Goal: Task Accomplishment & Management: Manage account settings

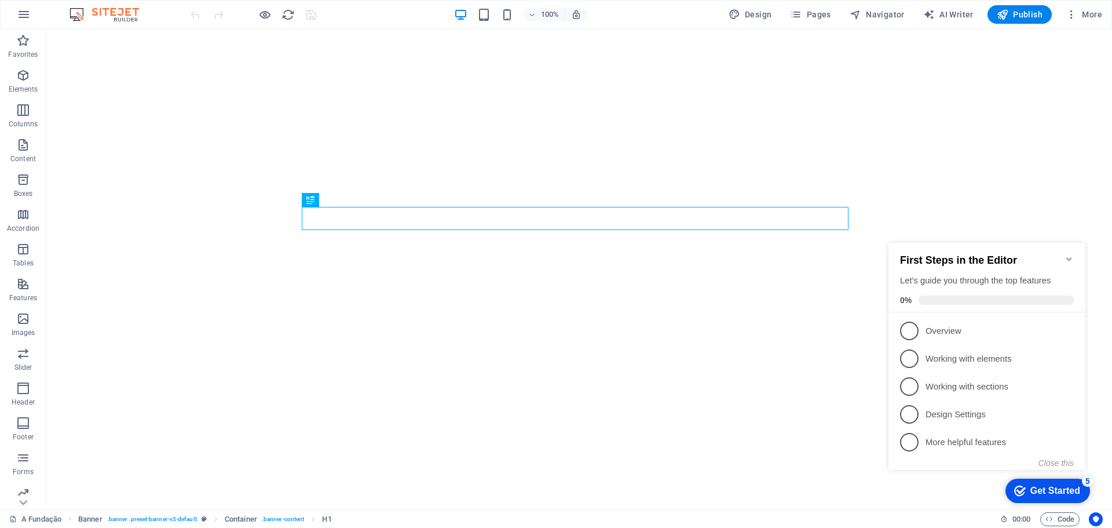
click at [1068, 254] on icon "Minimize checklist" at bounding box center [1069, 258] width 9 height 9
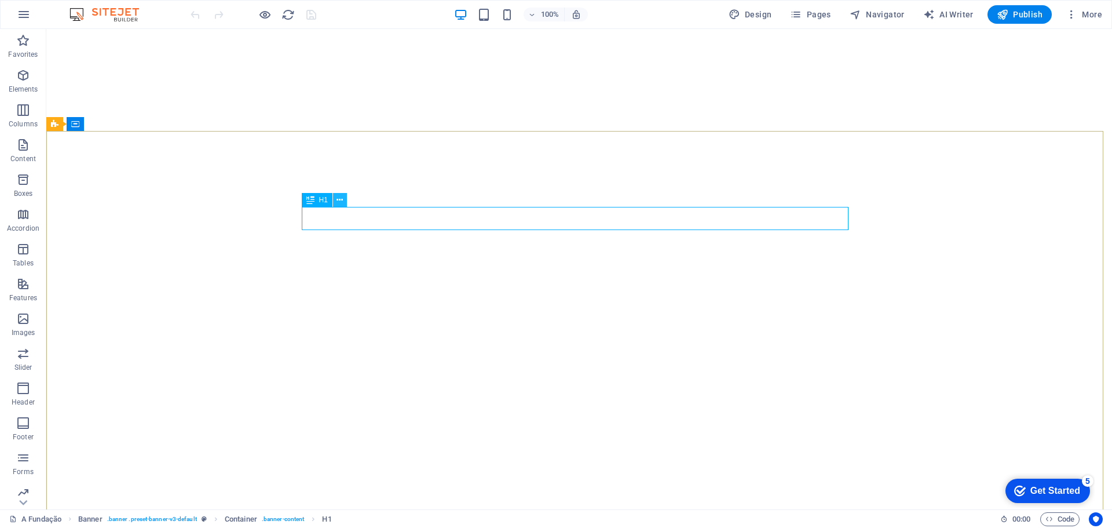
click at [339, 199] on icon at bounding box center [340, 200] width 6 height 12
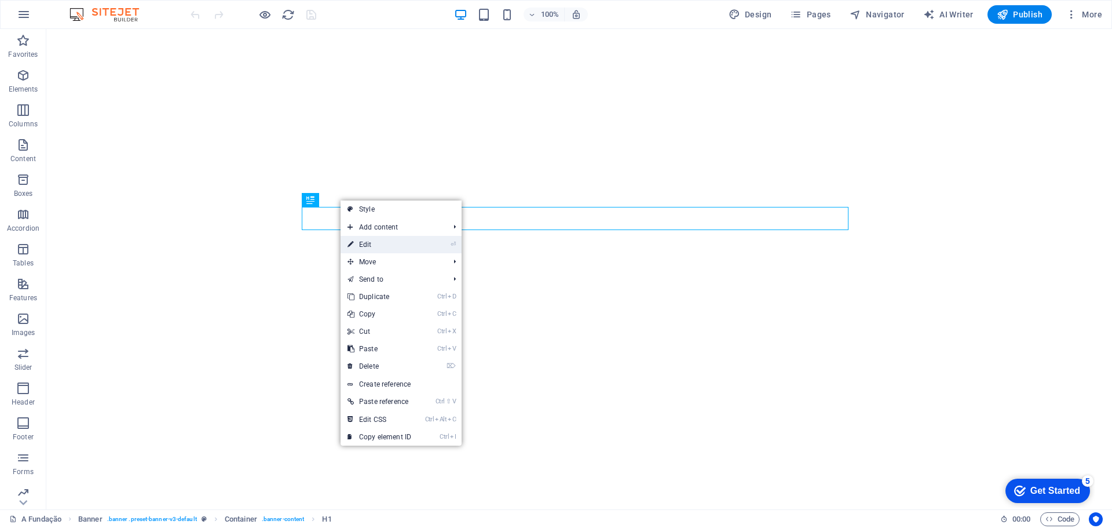
click at [377, 246] on link "⏎ Edit" at bounding box center [380, 244] width 78 height 17
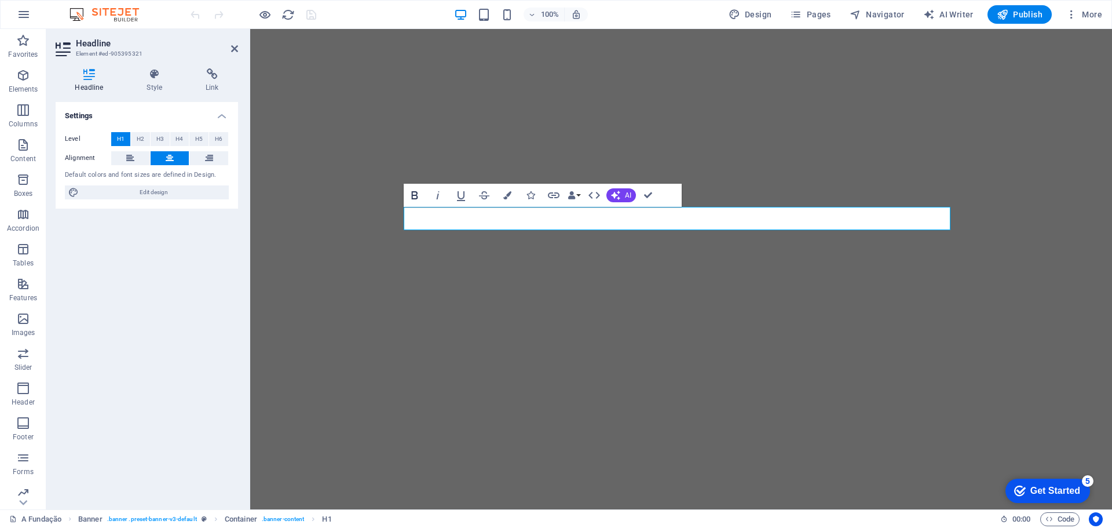
click at [419, 193] on icon "button" at bounding box center [415, 195] width 14 height 14
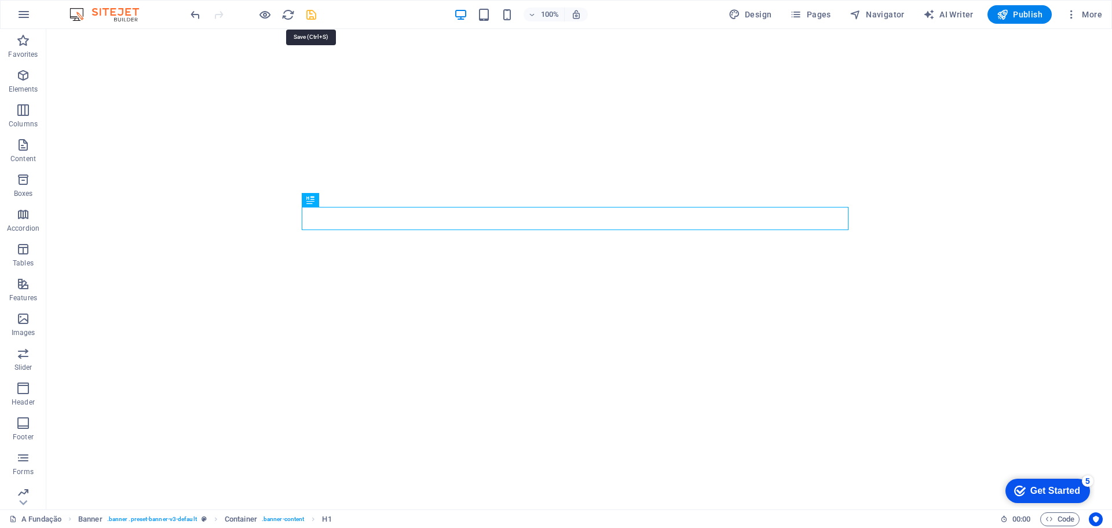
click at [308, 12] on icon "save" at bounding box center [311, 14] width 13 height 13
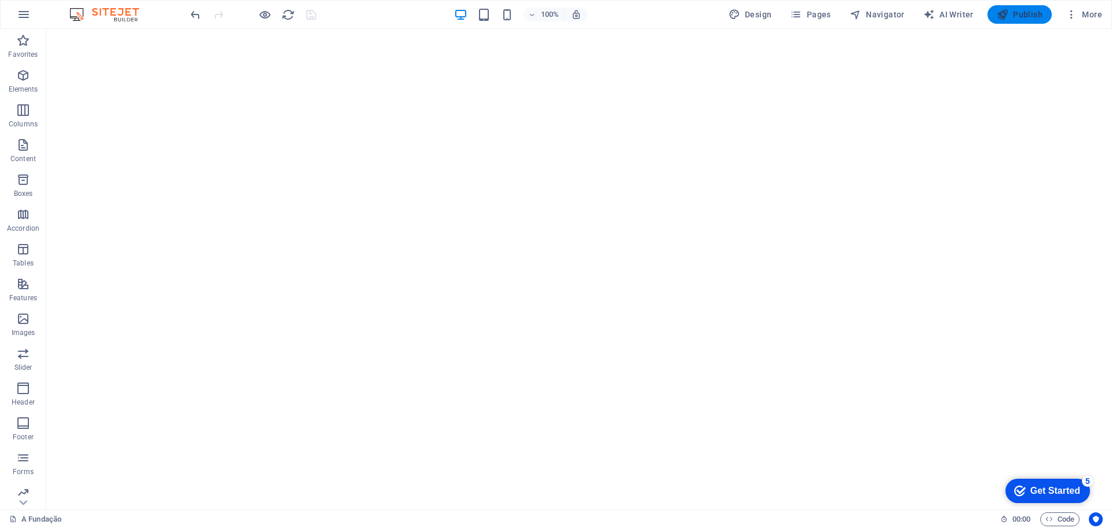
click at [1028, 15] on span "Publish" at bounding box center [1020, 15] width 46 height 12
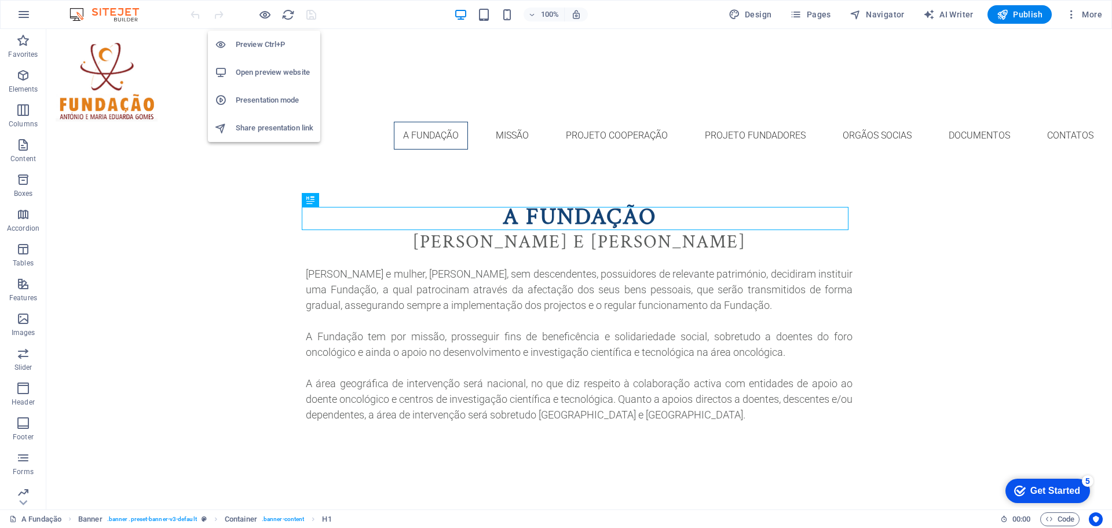
click at [272, 69] on h6 "Open preview website" at bounding box center [275, 72] width 78 height 14
click at [1076, 12] on icon "button" at bounding box center [1072, 15] width 12 height 12
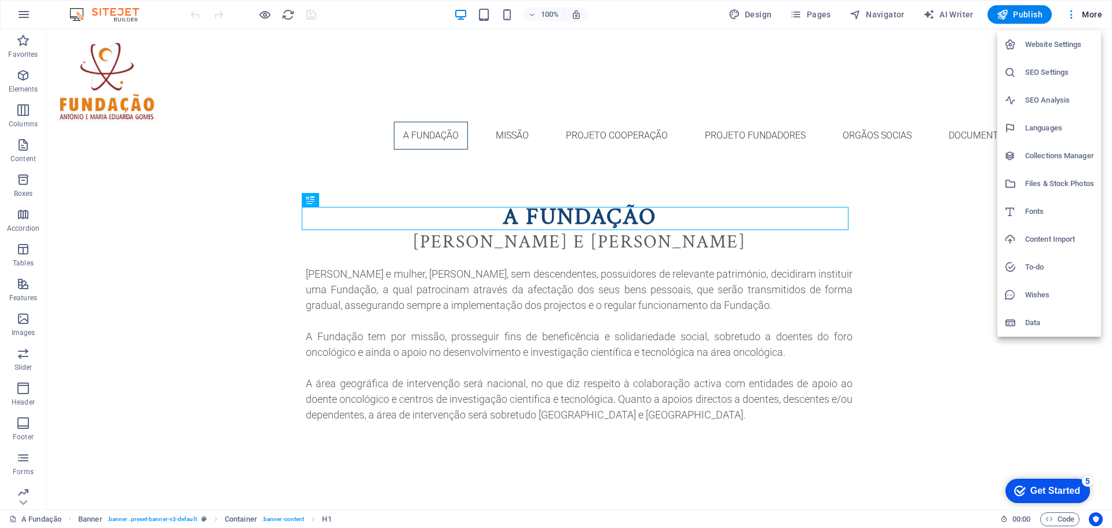
click at [1048, 47] on h6 "Website Settings" at bounding box center [1059, 45] width 69 height 14
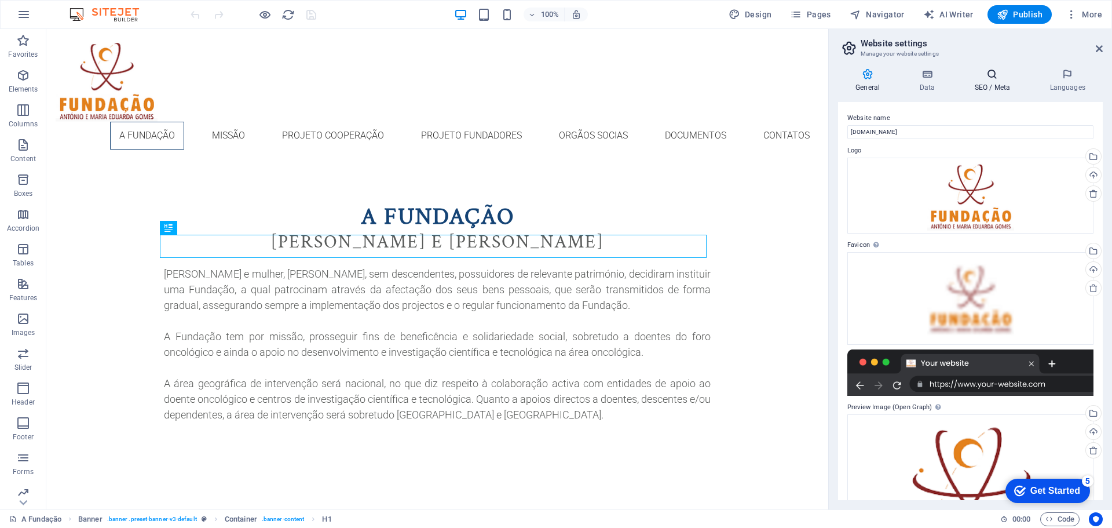
click at [986, 74] on icon at bounding box center [992, 74] width 71 height 12
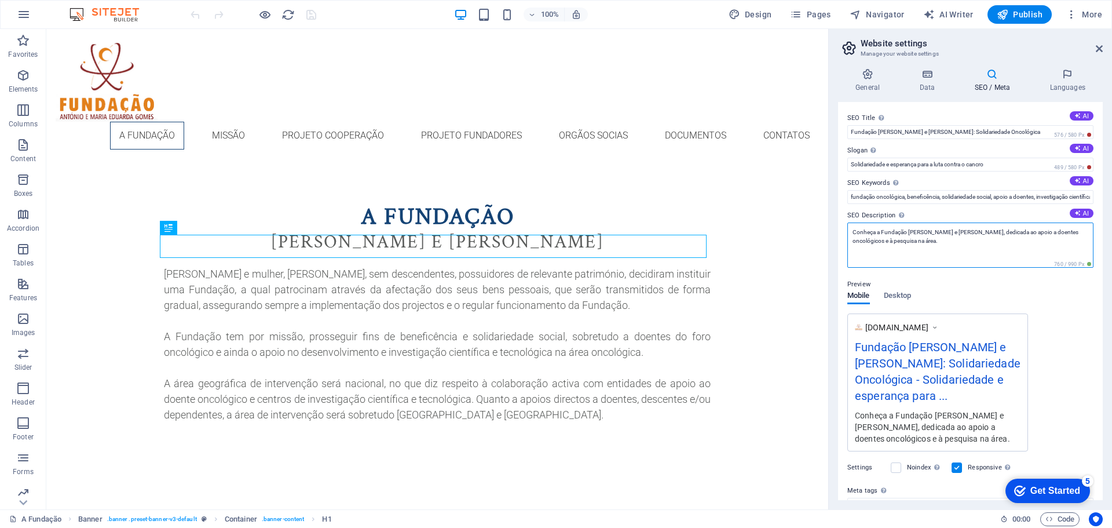
drag, startPoint x: 953, startPoint y: 246, endPoint x: 835, endPoint y: 224, distance: 119.6
click at [835, 224] on div "General Data SEO / Meta Languages Website name [DOMAIN_NAME] Logo Drag files he…" at bounding box center [970, 284] width 283 height 450
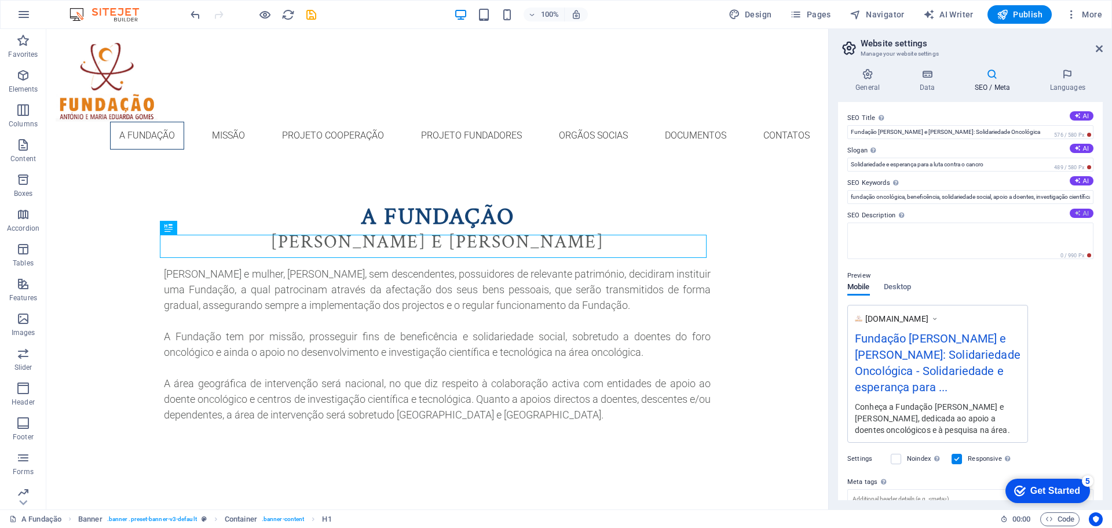
click at [1074, 213] on icon at bounding box center [1077, 213] width 6 height 6
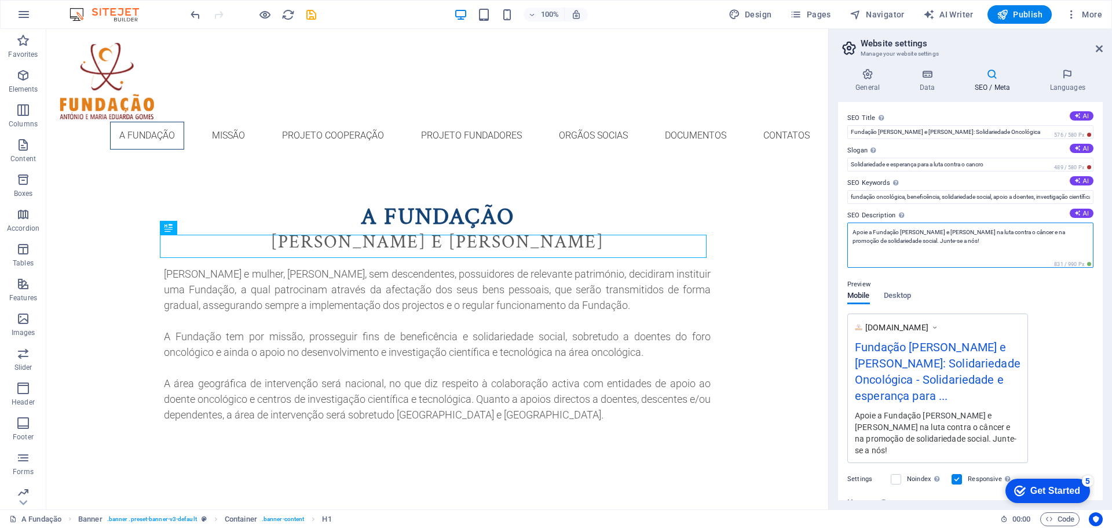
drag, startPoint x: 963, startPoint y: 243, endPoint x: 833, endPoint y: 224, distance: 131.1
click at [833, 225] on div "General Data SEO / Meta Languages Website name [DOMAIN_NAME] Logo Drag files he…" at bounding box center [970, 284] width 283 height 450
paste textarea "Conheça a Fundação [PERSON_NAME] e [PERSON_NAME], dedicada ao apoio a doentes o…"
type textarea "Conheça a Fundação [PERSON_NAME] e [PERSON_NAME], dedicada ao apoio a doentes o…"
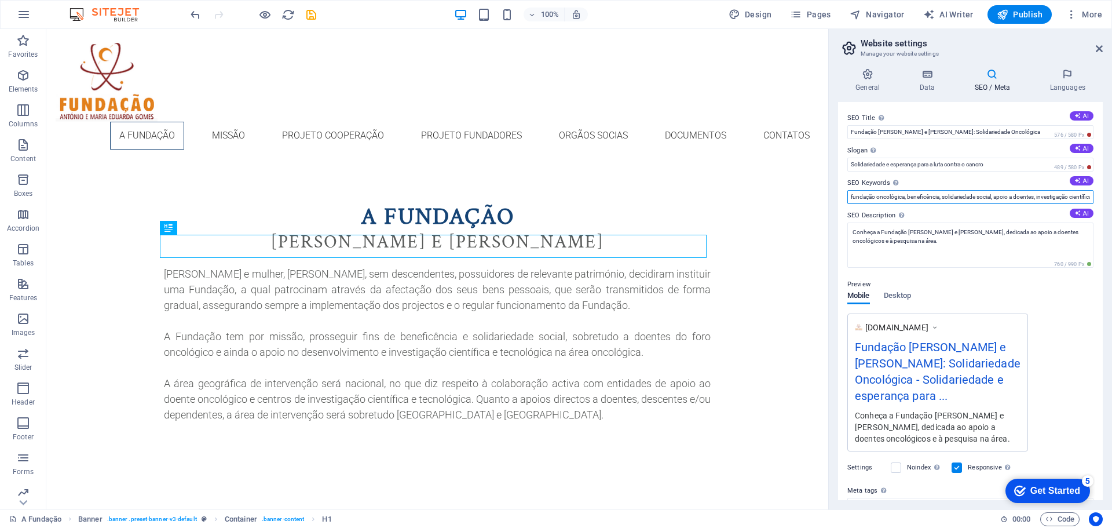
click at [933, 201] on input "fundação oncológica, beneficência, solidariedade social, apoio a doentes, inves…" at bounding box center [970, 197] width 246 height 14
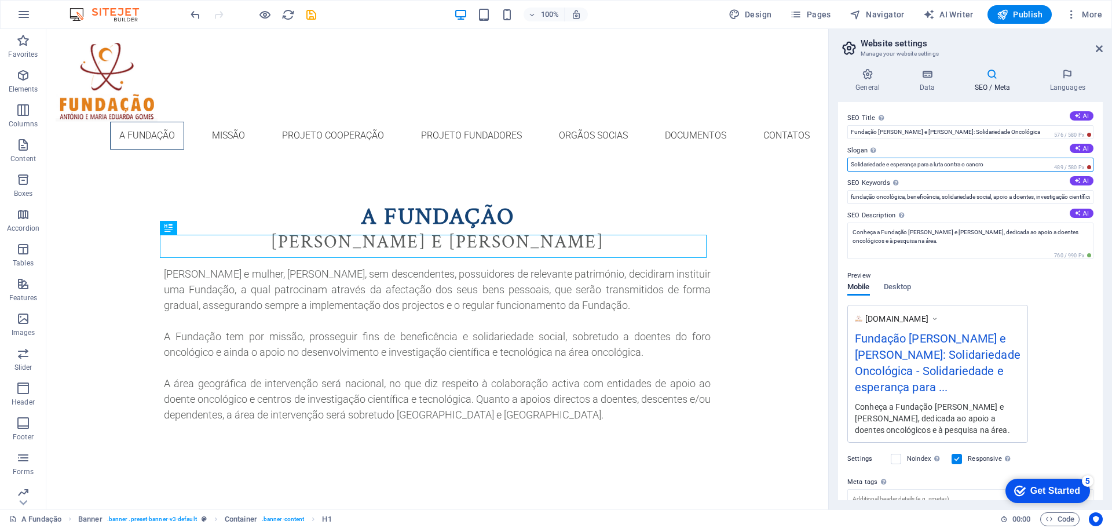
drag, startPoint x: 923, startPoint y: 166, endPoint x: 932, endPoint y: 170, distance: 9.8
click at [924, 166] on input "Solidariedade e esperança para a luta contra o cancro" at bounding box center [970, 165] width 246 height 14
click at [96, 17] on img at bounding box center [110, 15] width 87 height 14
click at [114, 13] on img at bounding box center [110, 15] width 87 height 14
click at [1084, 20] on button "More" at bounding box center [1084, 14] width 46 height 19
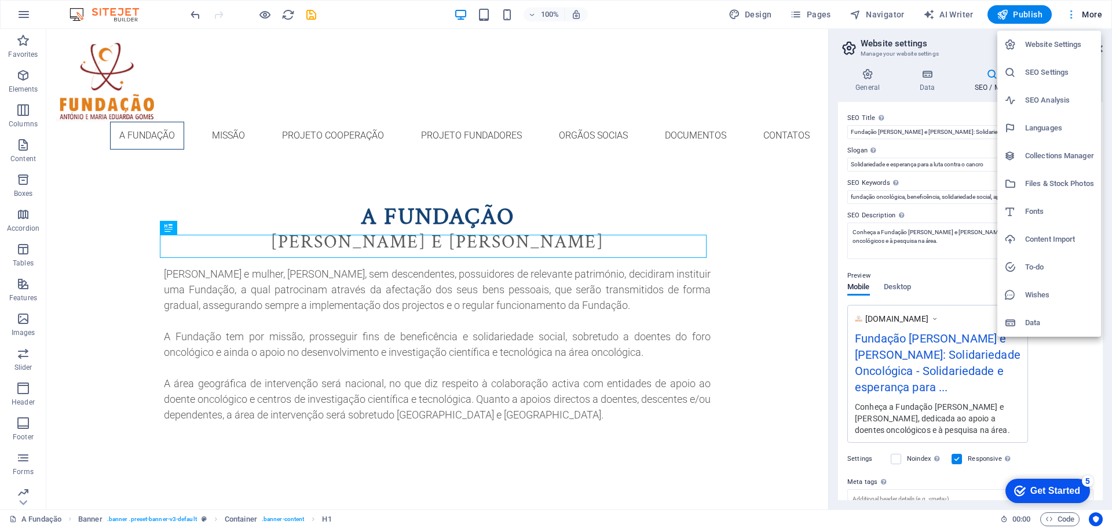
click at [1083, 20] on div at bounding box center [556, 264] width 1112 height 528
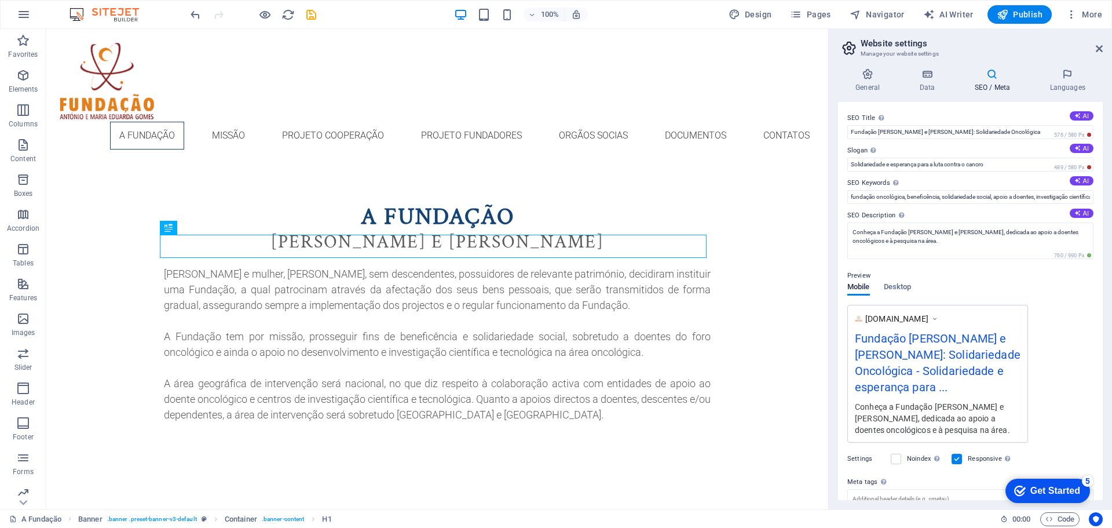
click at [75, 12] on img at bounding box center [110, 15] width 87 height 14
click at [27, 16] on icon "button" at bounding box center [24, 15] width 14 height 14
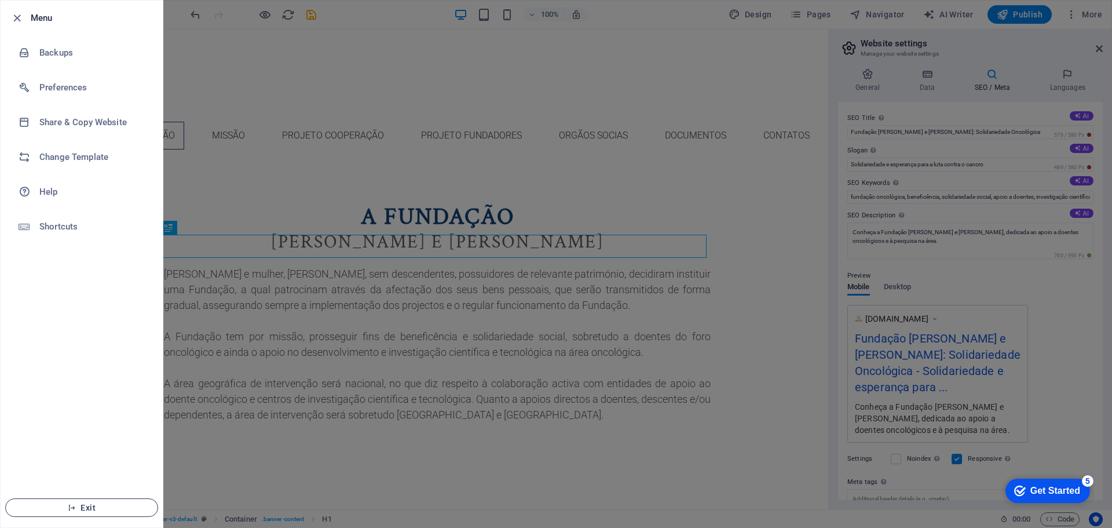
click at [82, 504] on span "Exit" at bounding box center [81, 507] width 133 height 9
